Goal: Information Seeking & Learning: Learn about a topic

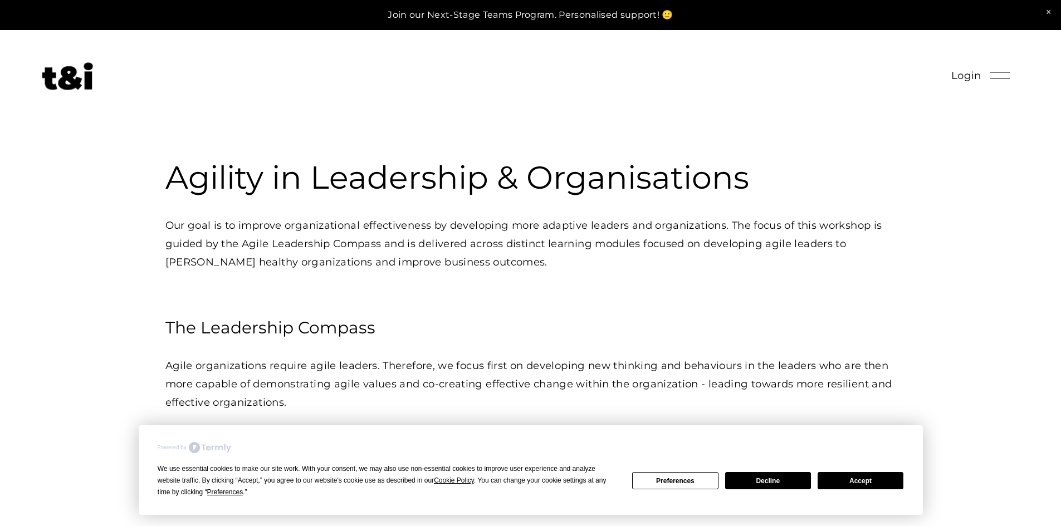
click at [448, 178] on h3 "Agility in Leadership & Organisations" at bounding box center [530, 177] width 730 height 41
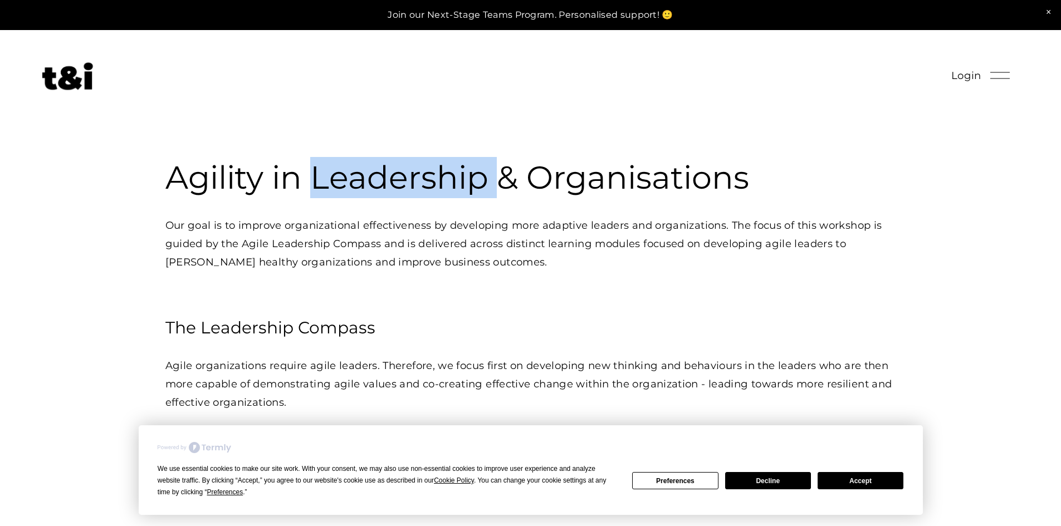
click at [448, 178] on h3 "Agility in Leadership & Organisations" at bounding box center [530, 177] width 730 height 41
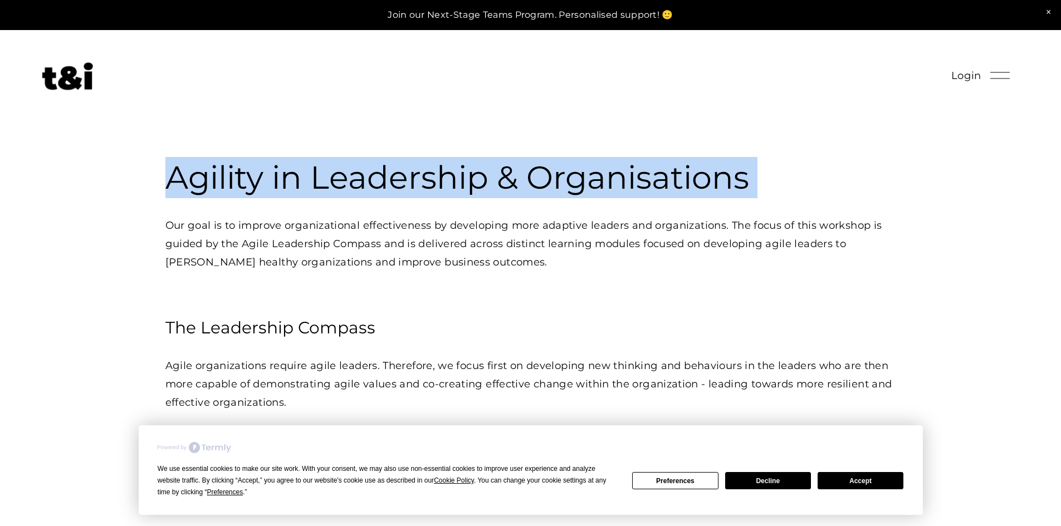
click at [448, 178] on h3 "Agility in Leadership & Organisations" at bounding box center [530, 177] width 730 height 41
copy h3 "Agility in Leadership & Organisations"
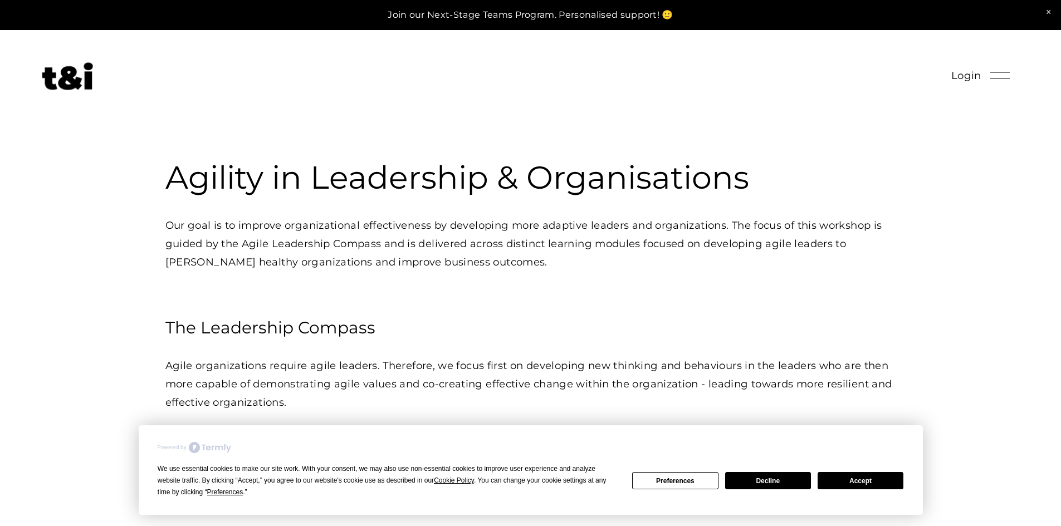
click at [664, 77] on div at bounding box center [491, 76] width 898 height 28
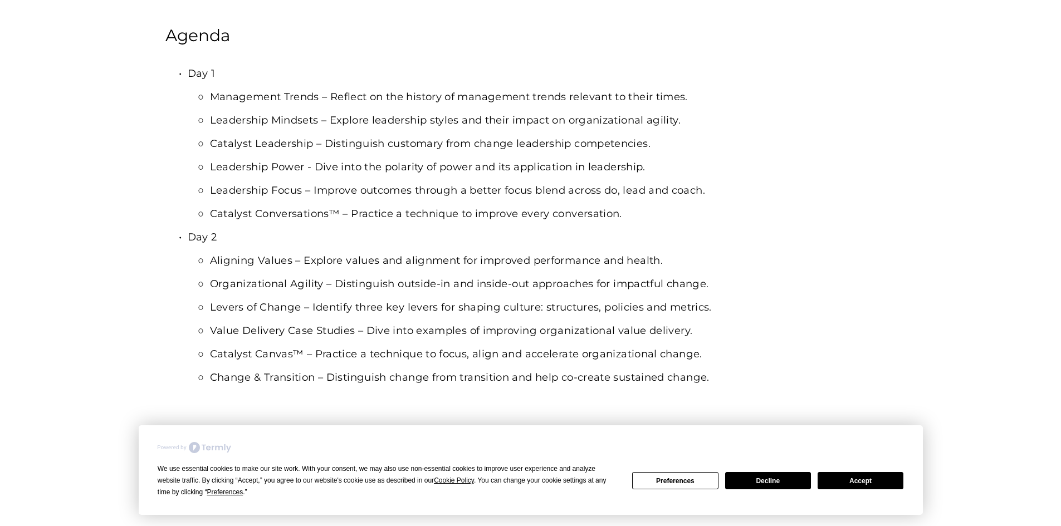
scroll to position [946, 0]
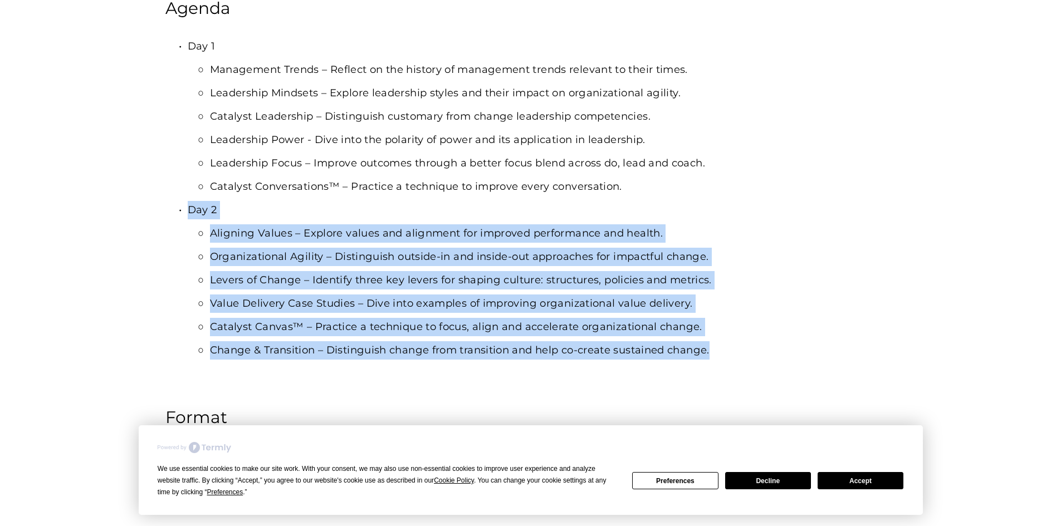
drag, startPoint x: 189, startPoint y: 213, endPoint x: 709, endPoint y: 367, distance: 542.5
click at [709, 367] on div "Agenda Day 1 Management Trends – Reflect on the history of management trends re…" at bounding box center [530, 389] width 730 height 785
copy li "Day 2 Aligning Values – Explore values and alignment for improved performance a…"
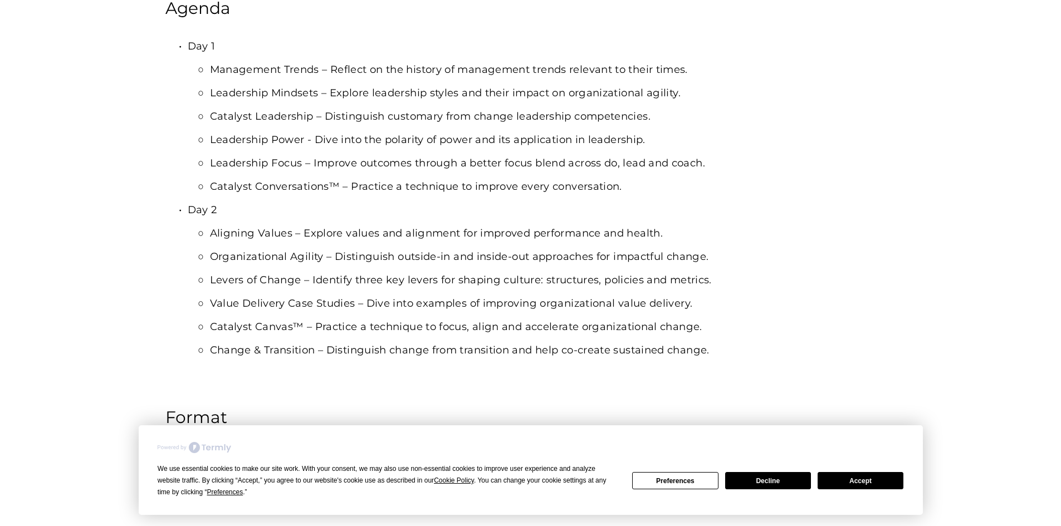
click at [193, 50] on p "Day 1" at bounding box center [542, 46] width 708 height 18
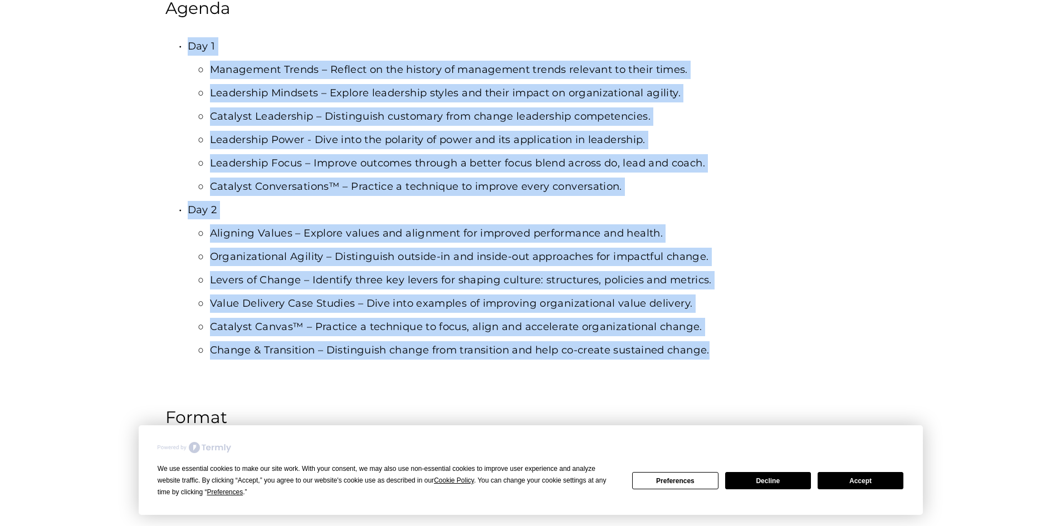
drag, startPoint x: 188, startPoint y: 50, endPoint x: 877, endPoint y: 381, distance: 764.4
click at [877, 381] on div "Agenda Day 1 Management Trends – Reflect on the history of management trends re…" at bounding box center [530, 389] width 730 height 785
copy ul "Lor 4 Ipsumdolor Sitame – Consect ad eli seddoei te incididunt utlabo etdolore …"
